Goal: Task Accomplishment & Management: Complete application form

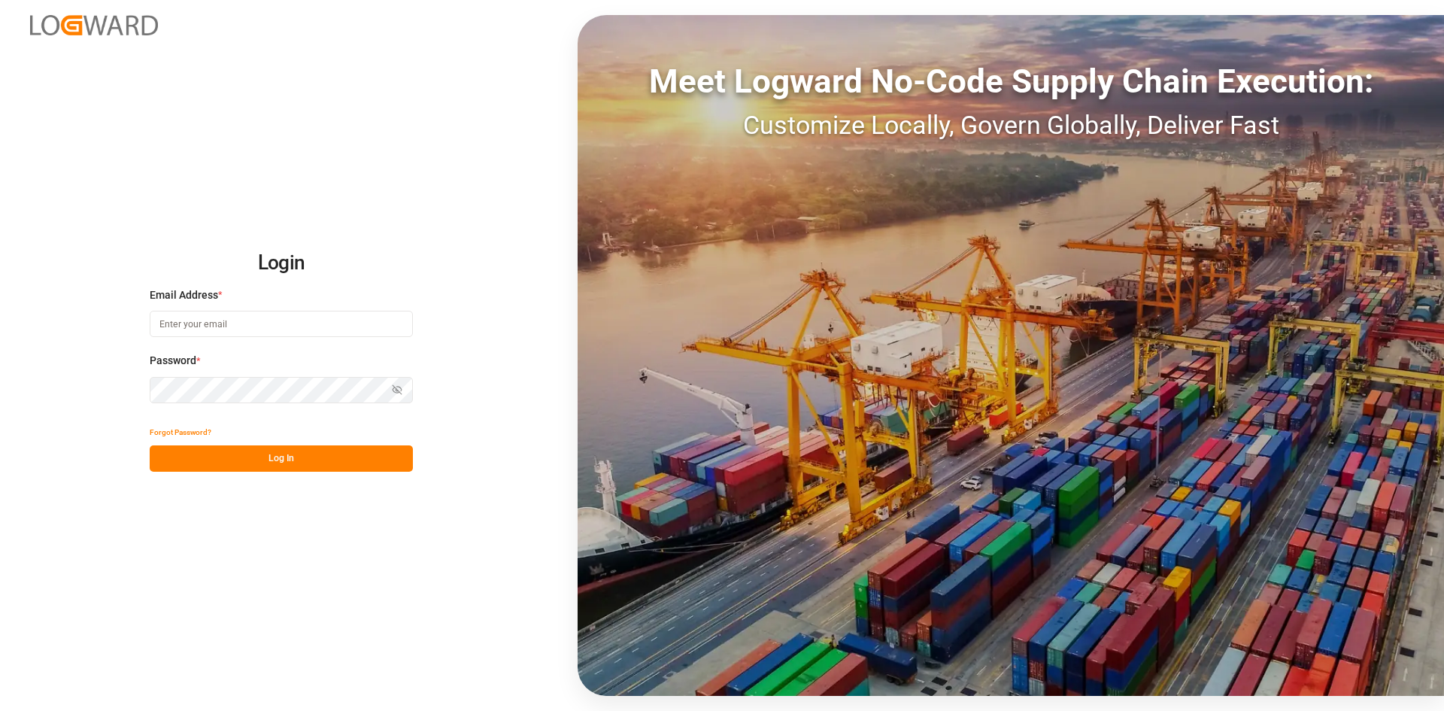
type input "[EMAIL_ADDRESS][DOMAIN_NAME]"
click at [317, 446] on button "Log In" at bounding box center [281, 458] width 263 height 26
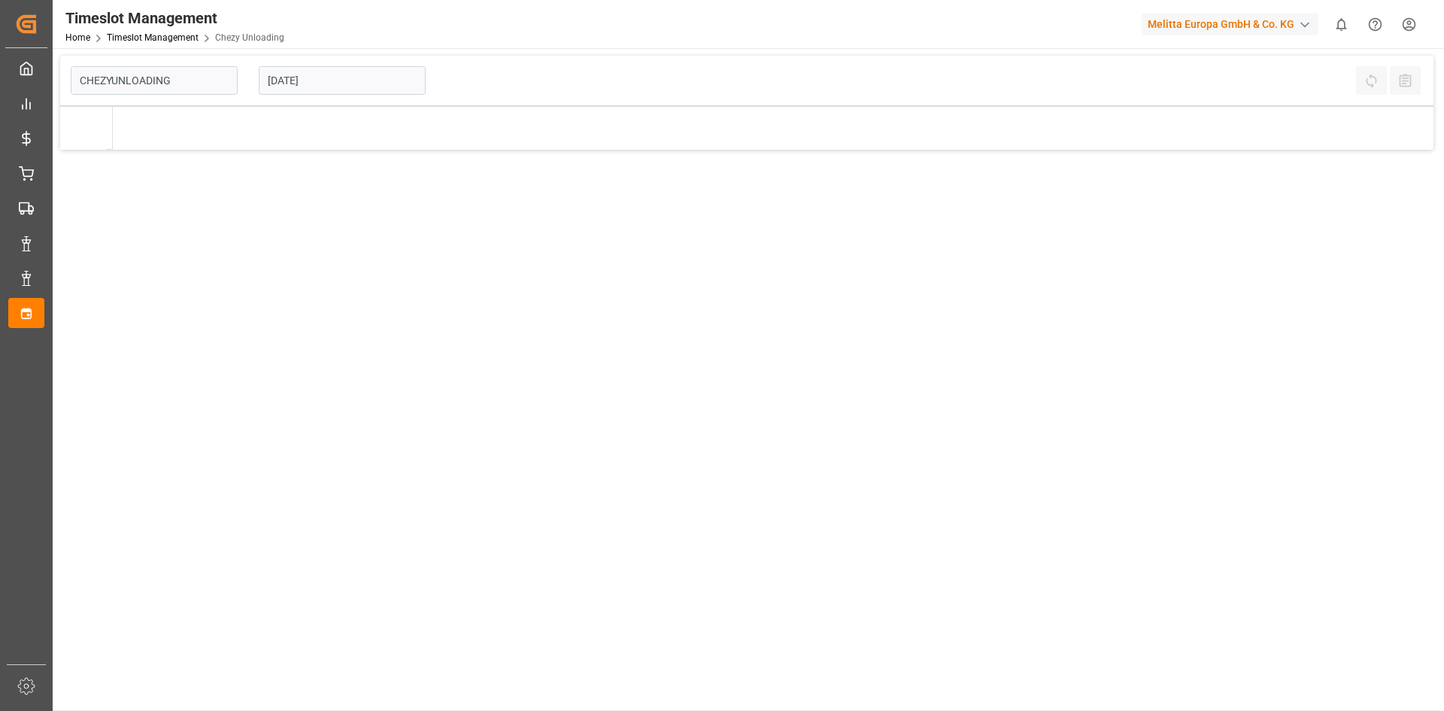
type input "Chezy Unloading"
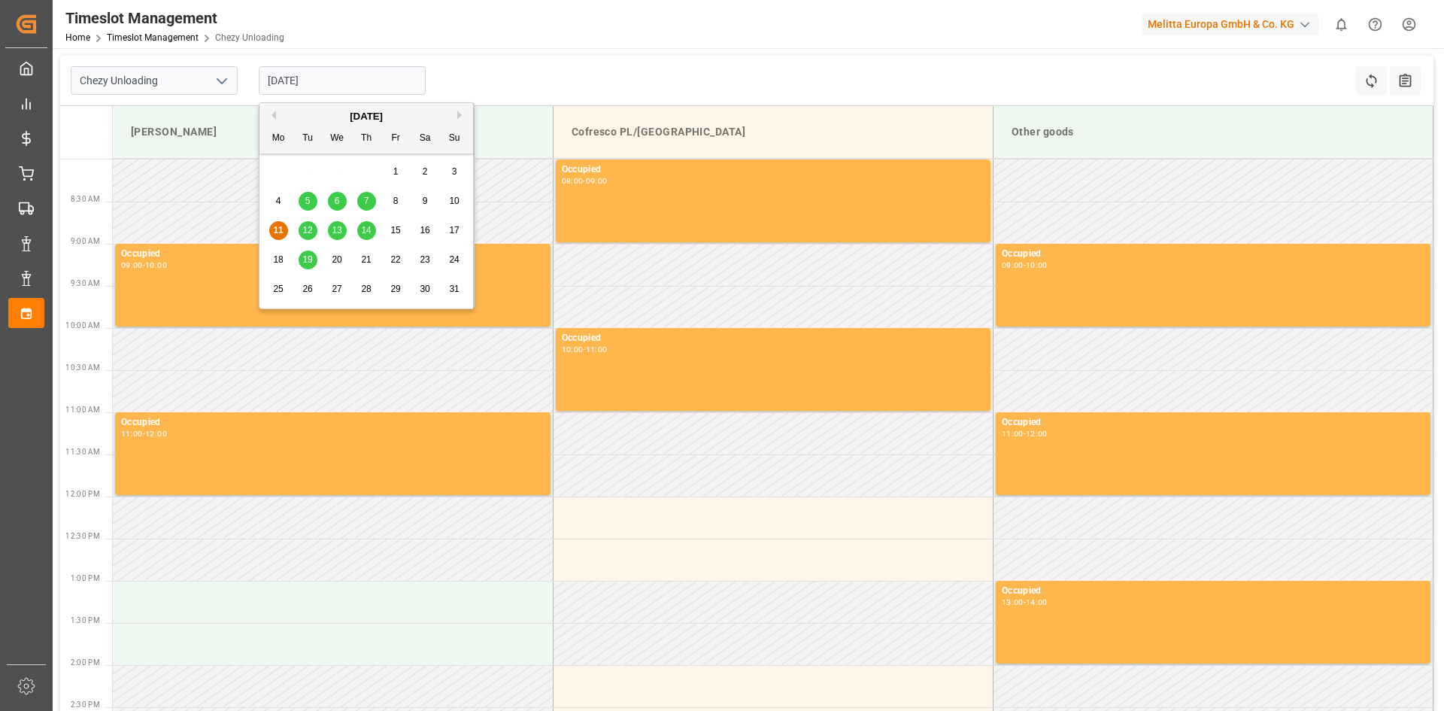
click at [365, 83] on input "[DATE]" at bounding box center [342, 80] width 167 height 29
click at [312, 254] on span "19" at bounding box center [307, 259] width 10 height 11
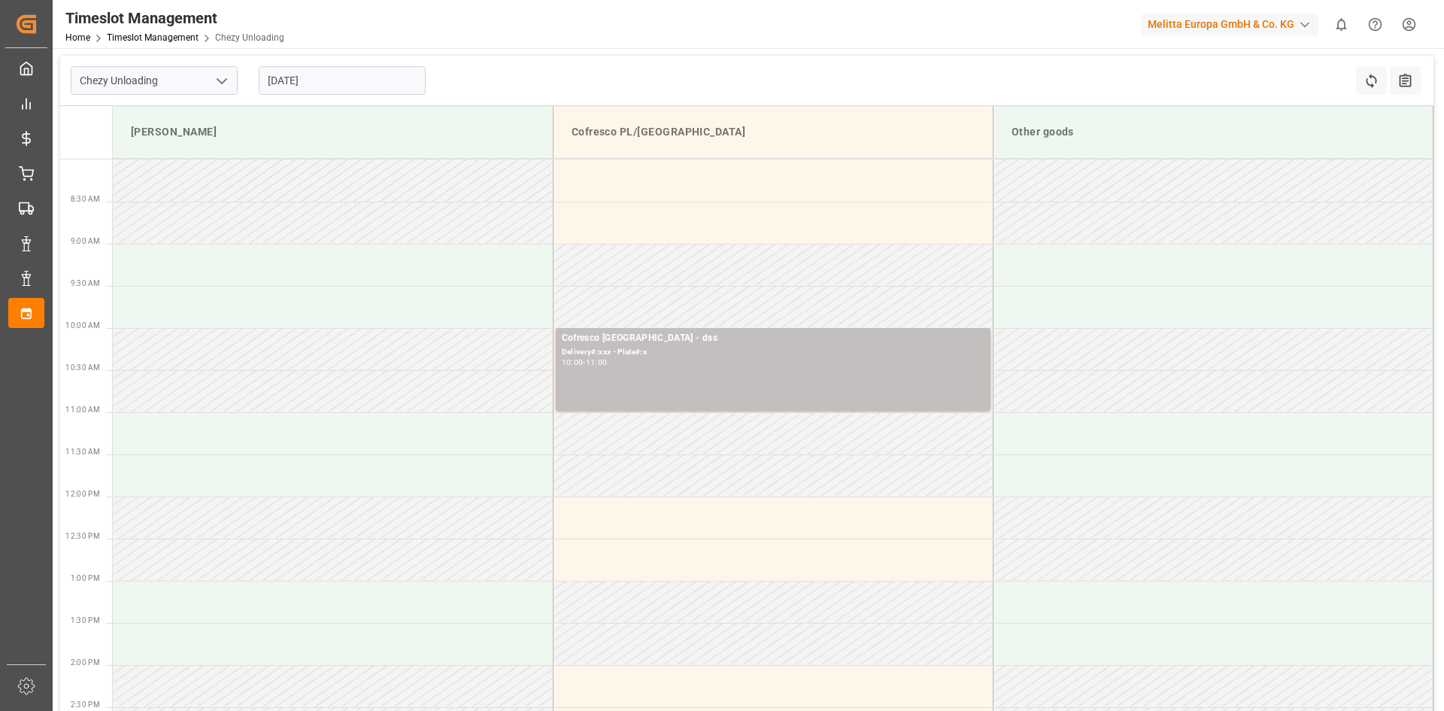
click at [329, 82] on input "[DATE]" at bounding box center [342, 80] width 167 height 29
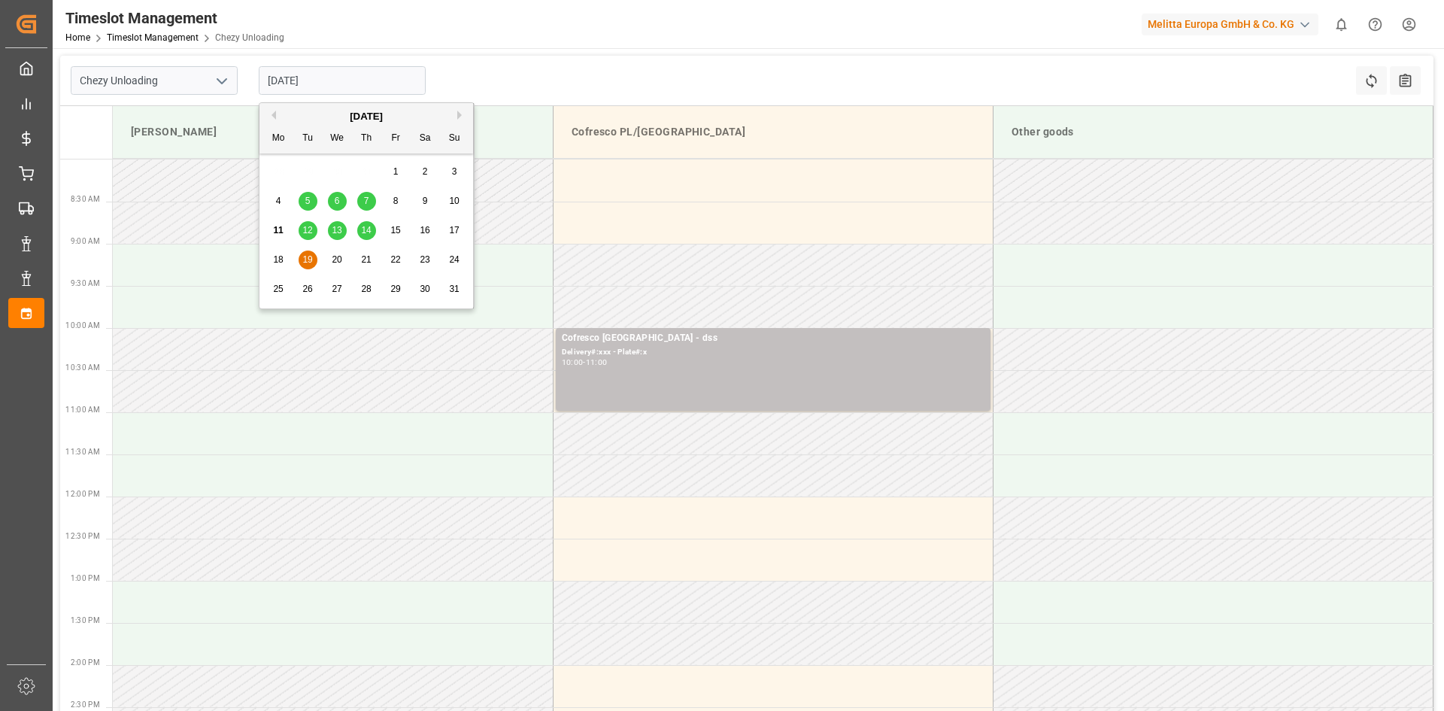
click at [281, 259] on span "18" at bounding box center [278, 259] width 10 height 11
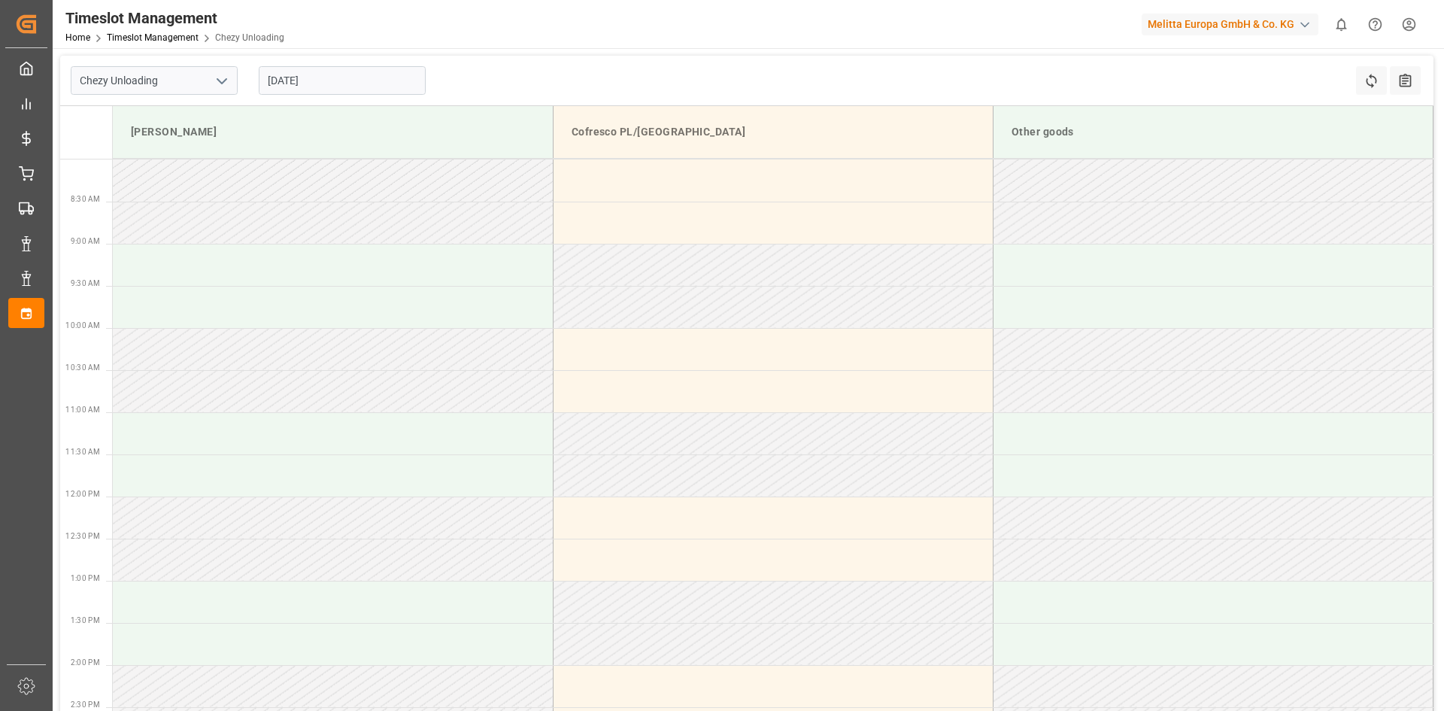
click at [312, 80] on input "[DATE]" at bounding box center [342, 80] width 167 height 29
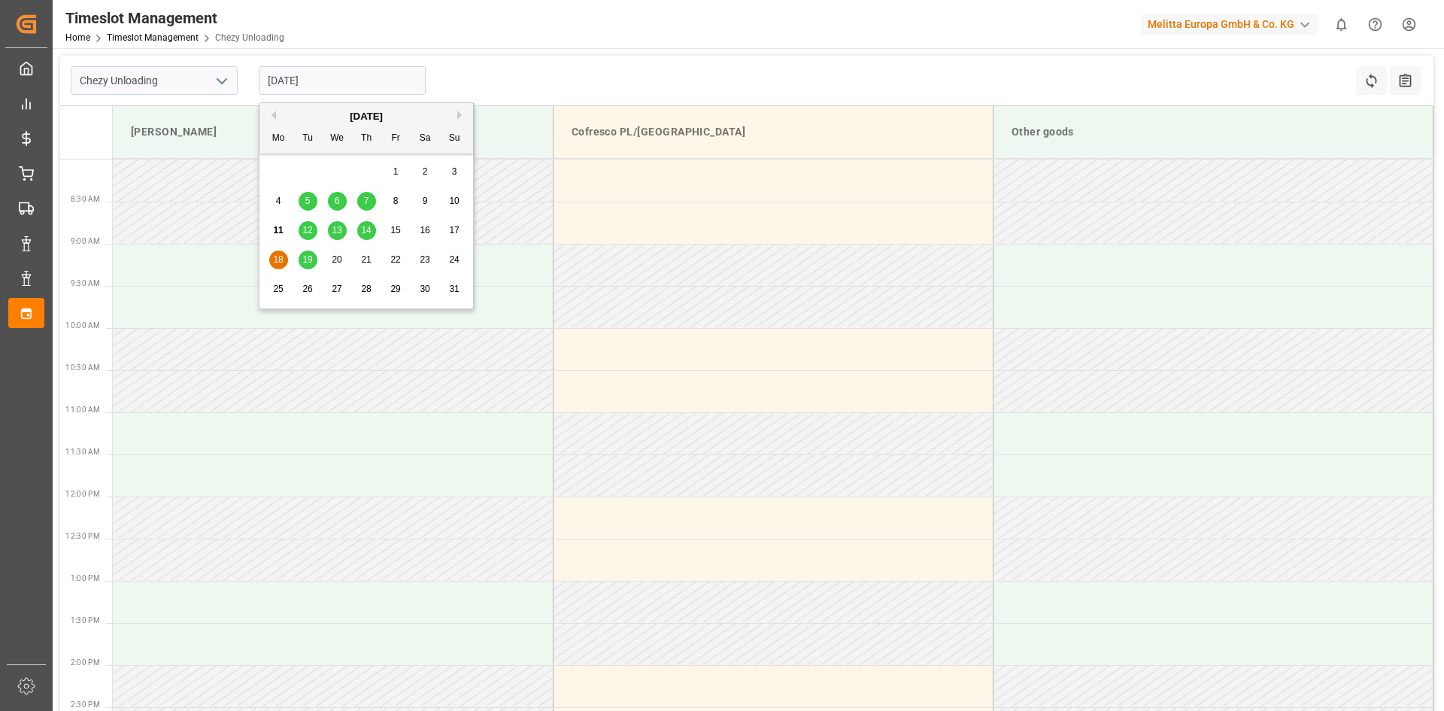
click at [311, 260] on span "19" at bounding box center [307, 259] width 10 height 11
type input "[DATE]"
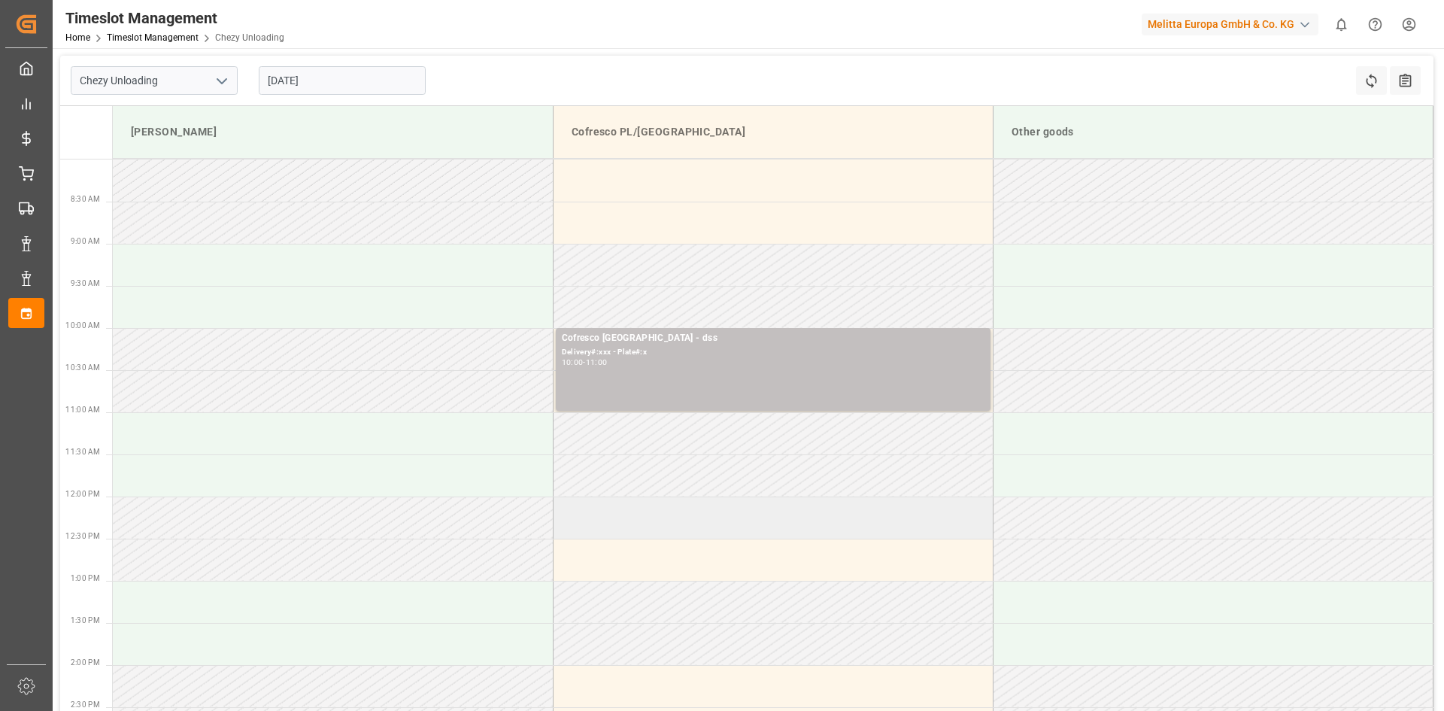
click at [652, 517] on td at bounding box center [773, 517] width 440 height 42
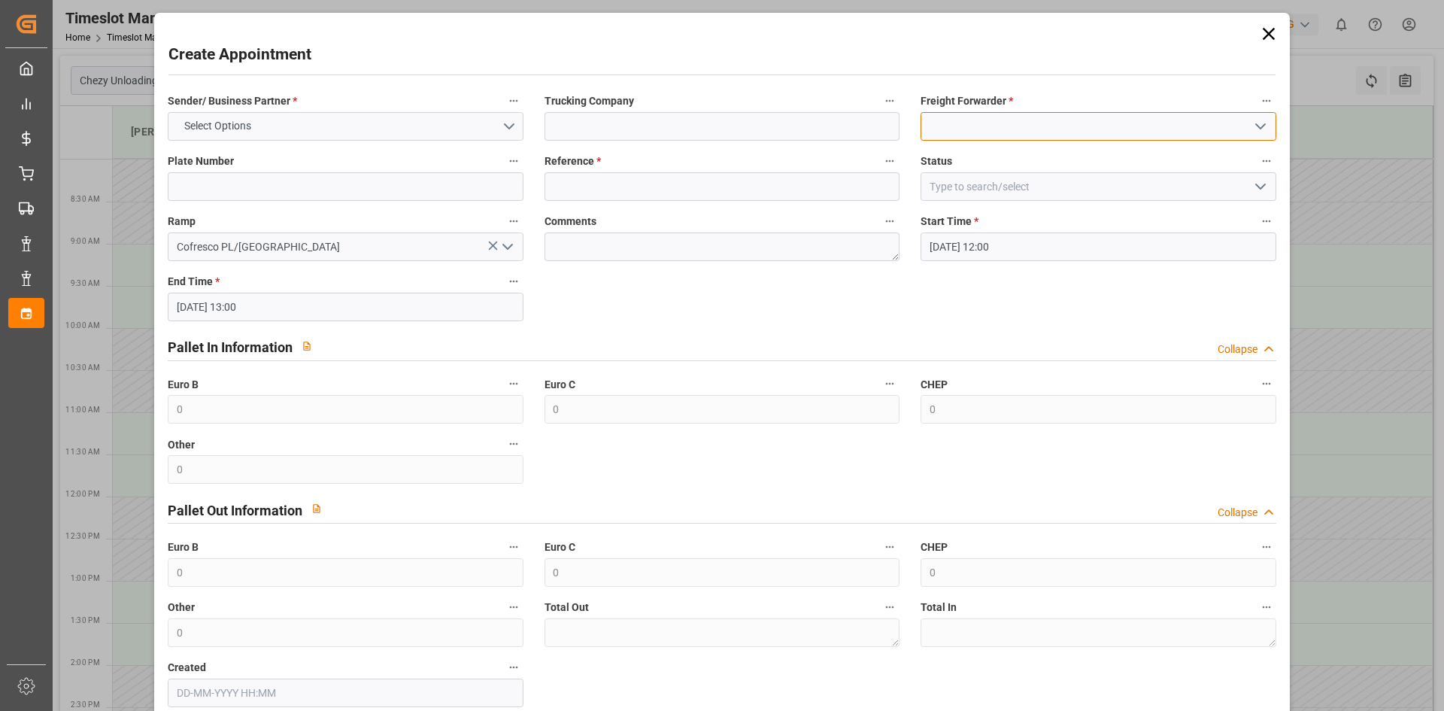
click at [985, 129] on input at bounding box center [1098, 126] width 355 height 29
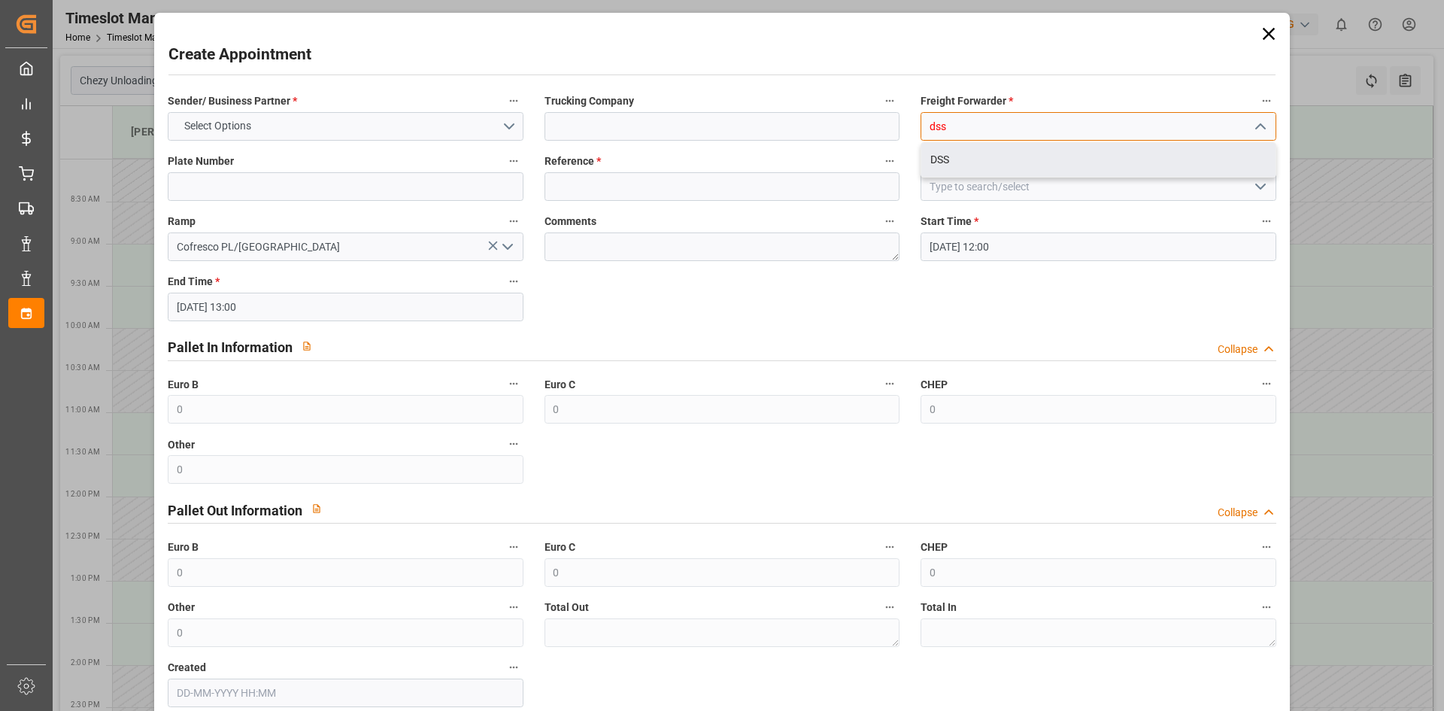
type input "dss"
click at [812, 141] on div "Trucking Company" at bounding box center [722, 116] width 376 height 60
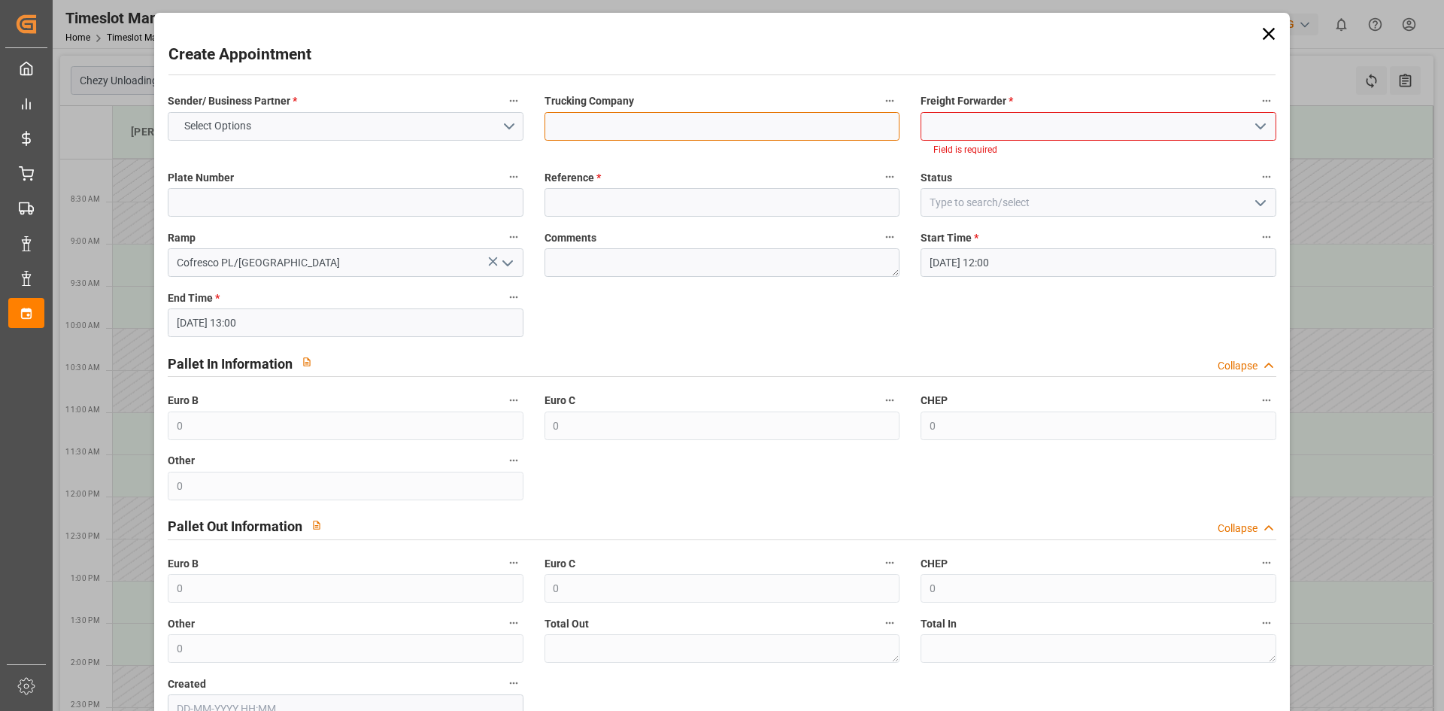
click at [808, 123] on input at bounding box center [722, 126] width 355 height 29
type input "dss"
click at [1000, 126] on input at bounding box center [1098, 126] width 355 height 29
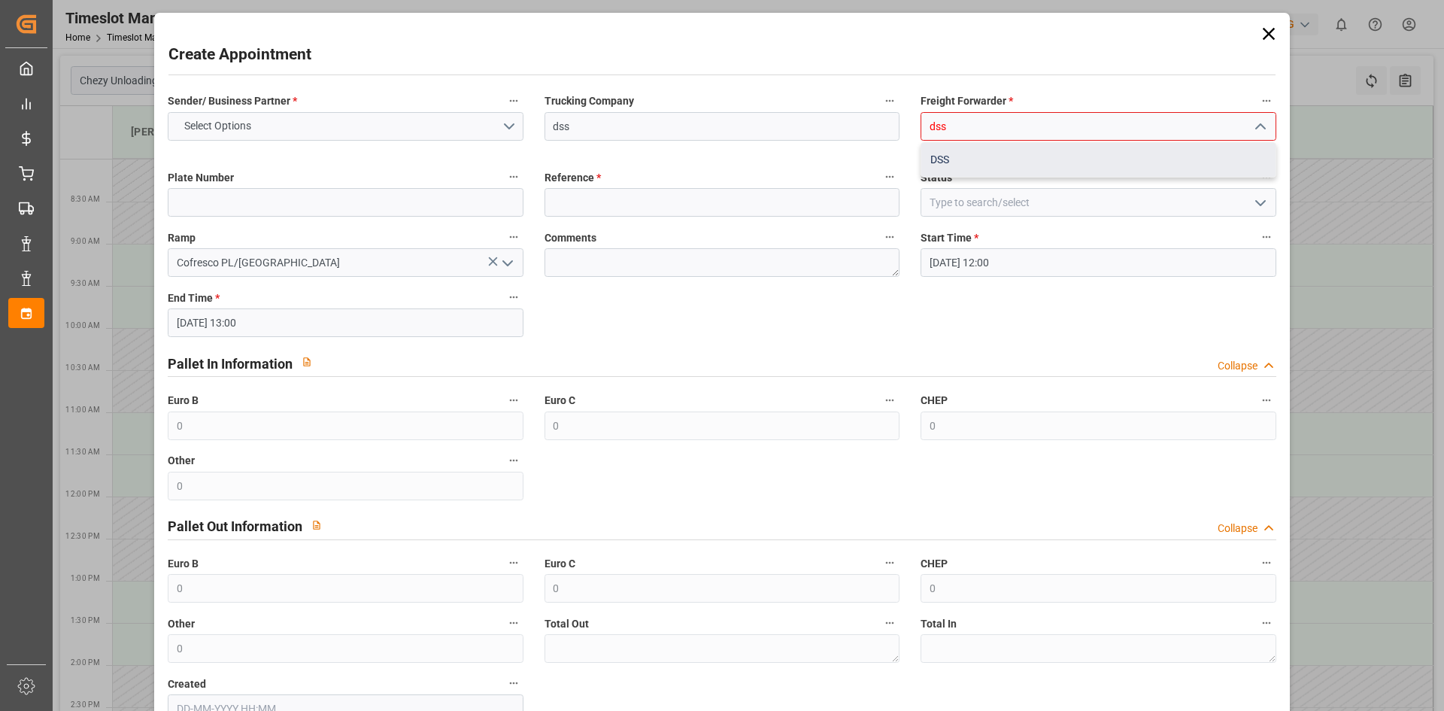
click at [979, 153] on div "DSS" at bounding box center [1098, 160] width 354 height 34
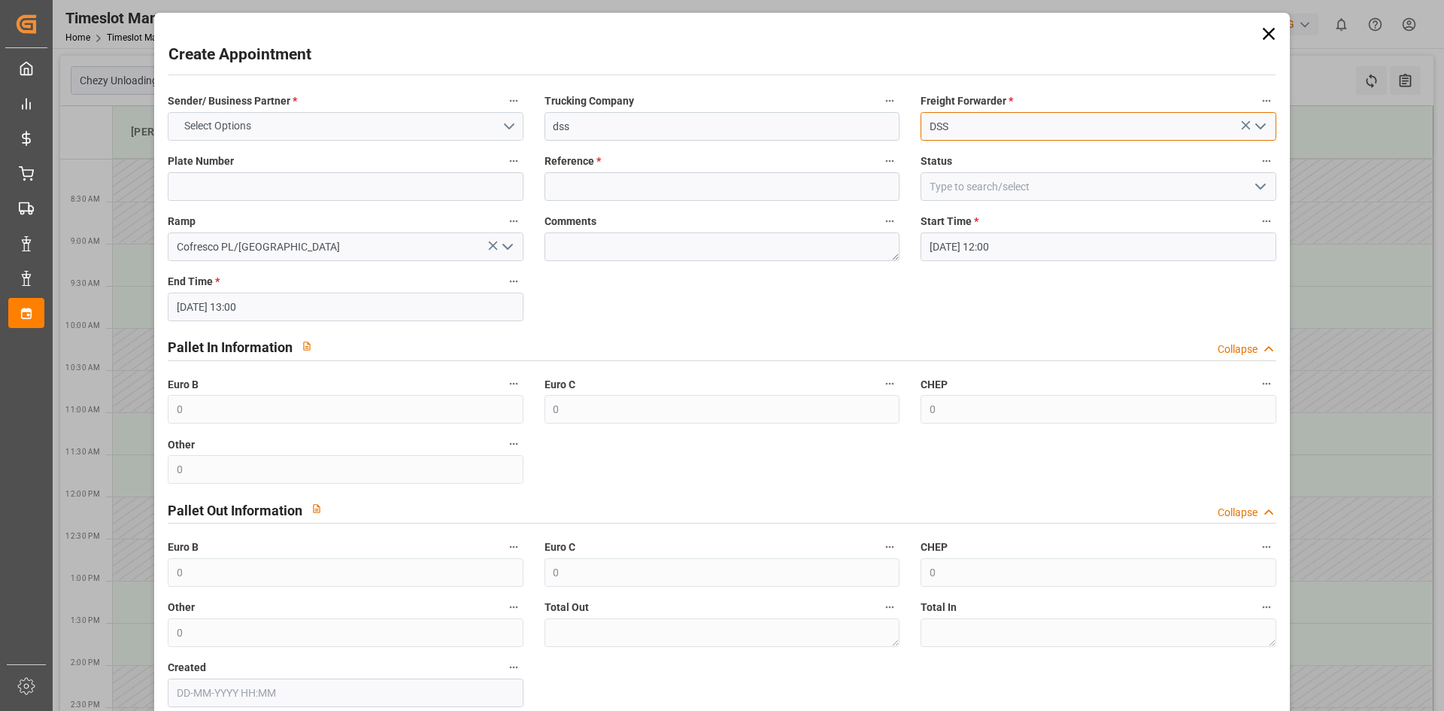
type input "DSS"
click at [338, 127] on button "Select Options" at bounding box center [345, 126] width 355 height 29
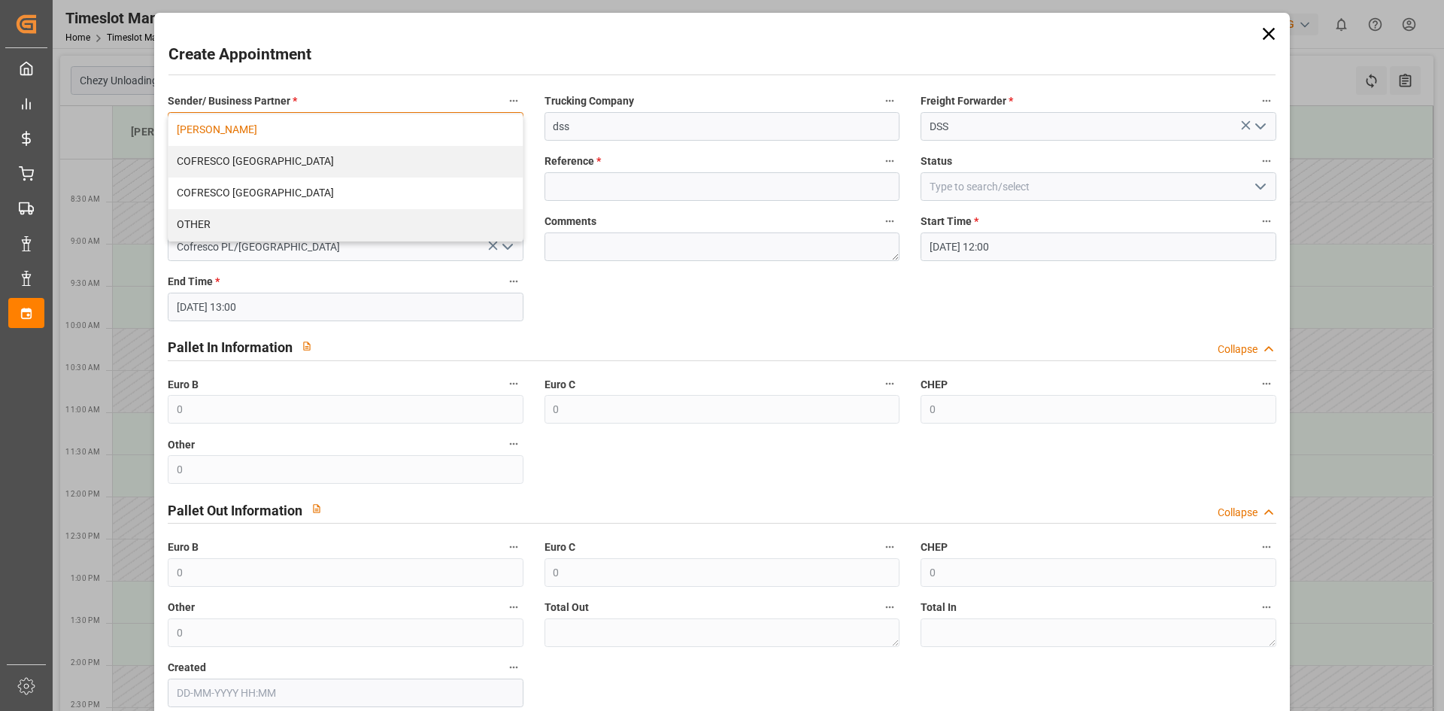
click at [314, 133] on div "[PERSON_NAME]" at bounding box center [345, 130] width 354 height 32
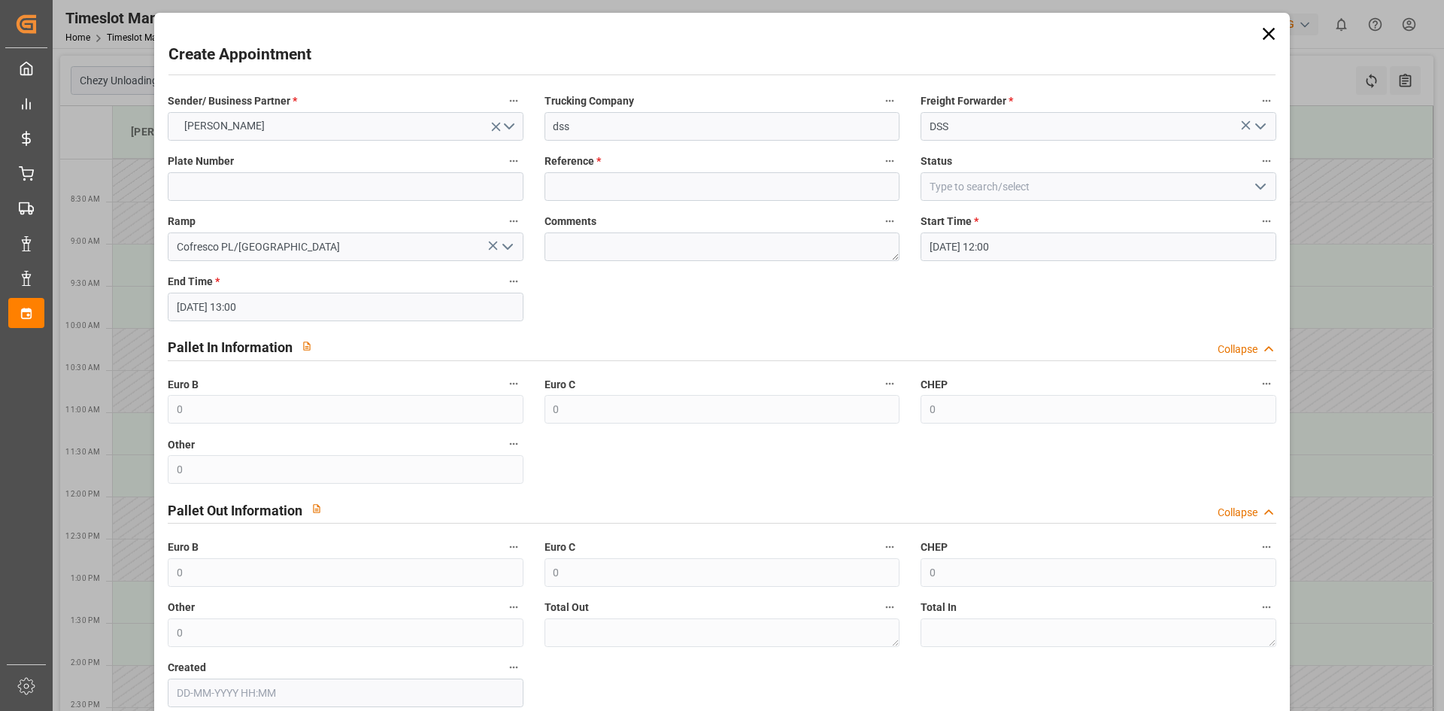
click at [588, 168] on span "Reference *" at bounding box center [573, 161] width 56 height 16
click at [880, 168] on button "Reference *" at bounding box center [890, 161] width 20 height 20
click at [586, 181] on input at bounding box center [722, 186] width 355 height 29
type input "x"
click at [372, 186] on input at bounding box center [345, 186] width 355 height 29
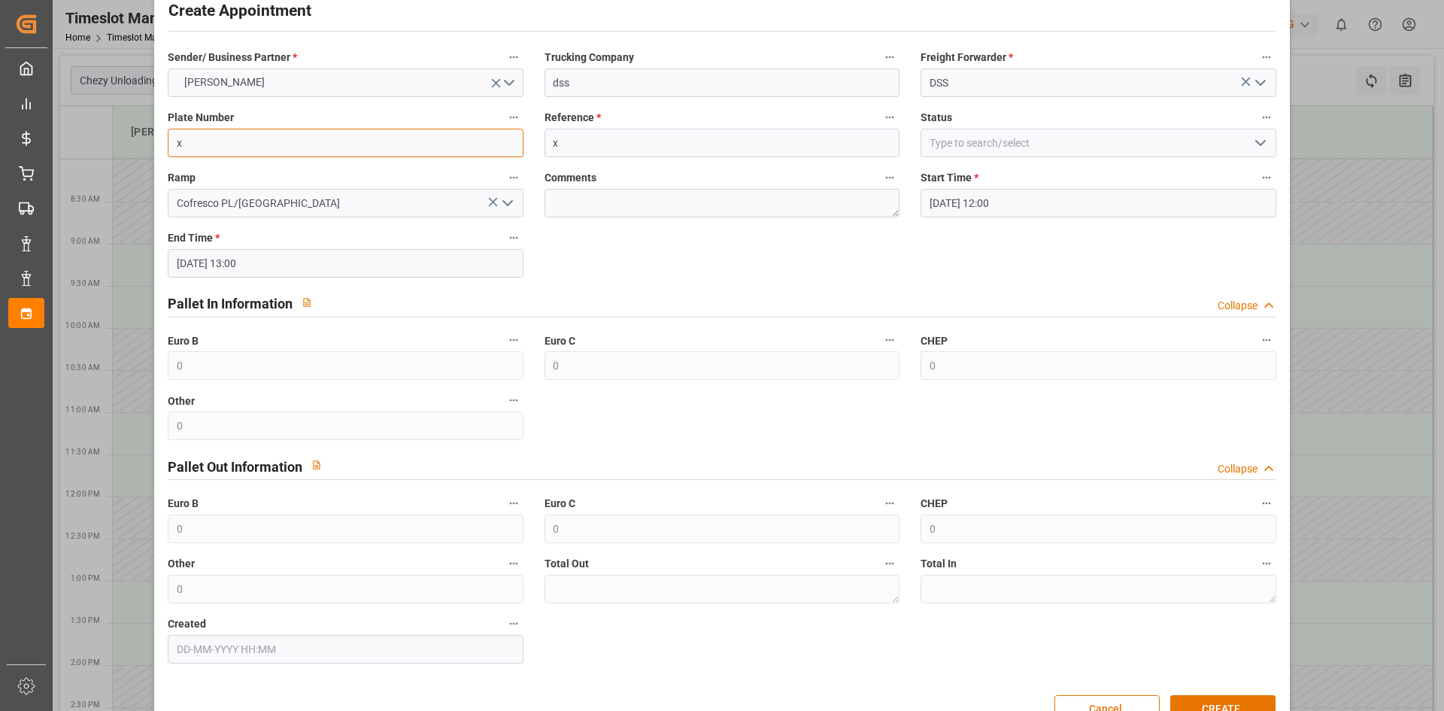
scroll to position [83, 0]
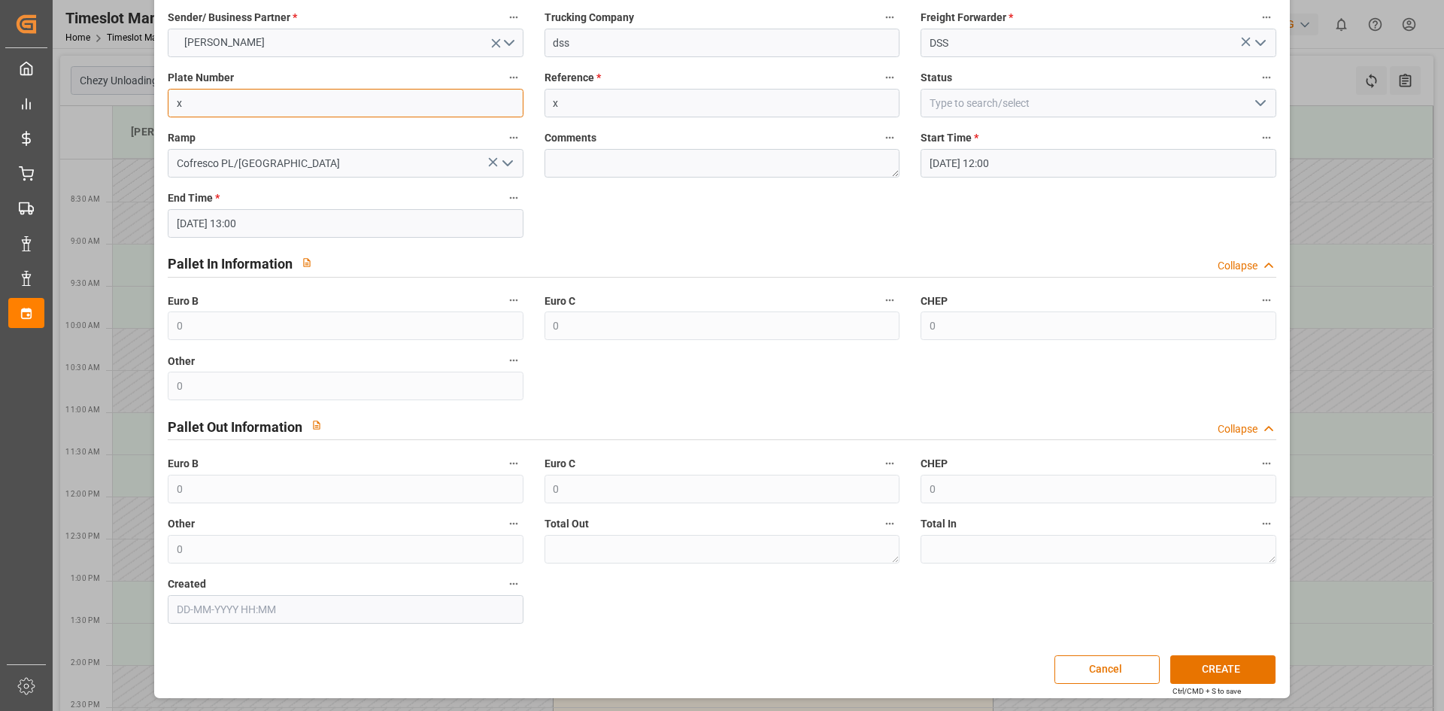
type input "x"
click at [1190, 689] on div "Ctrl/CMD + S to save" at bounding box center [1207, 690] width 68 height 11
click at [1194, 676] on button "CREATE" at bounding box center [1222, 669] width 105 height 29
